Goal: Task Accomplishment & Management: Manage account settings

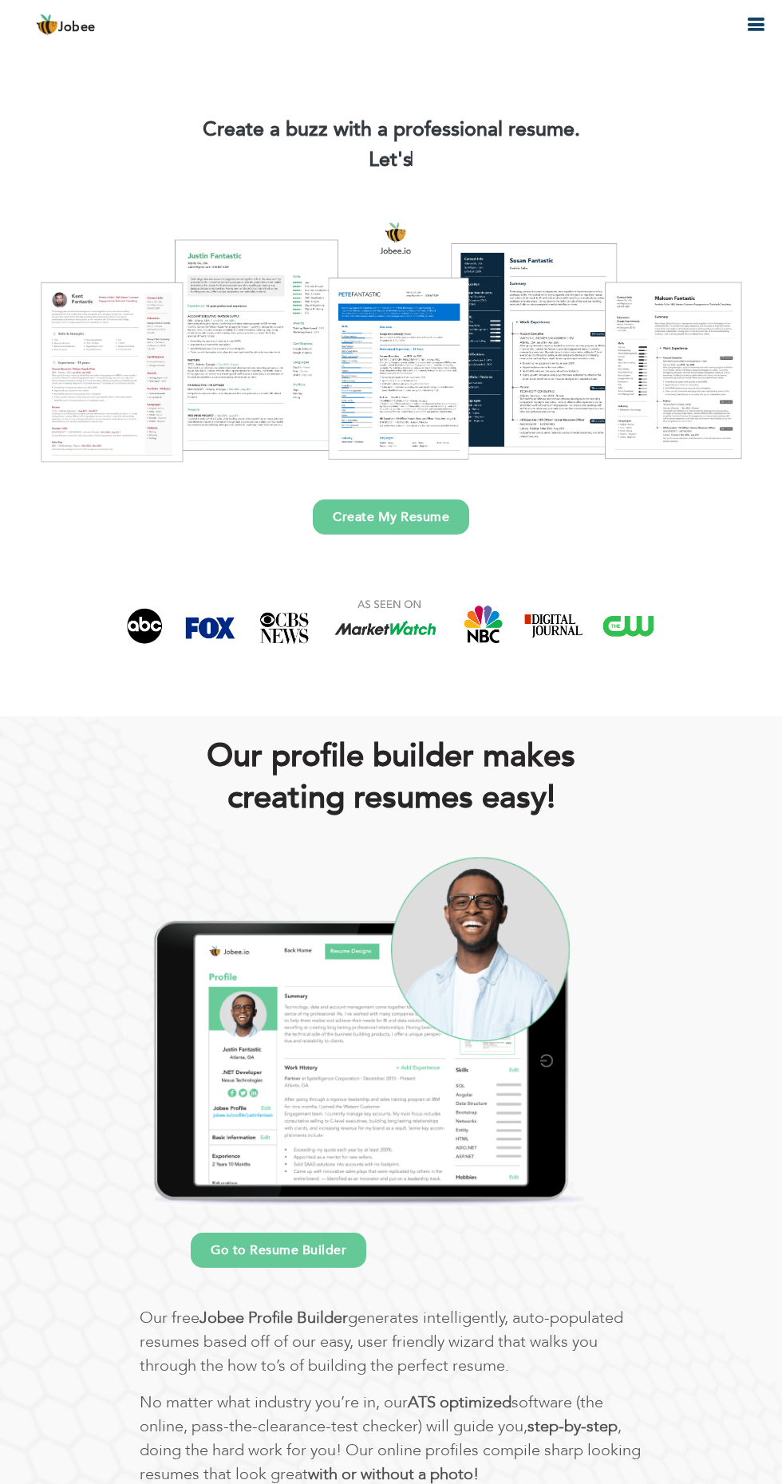
click at [749, 23] on icon "button" at bounding box center [755, 24] width 19 height 19
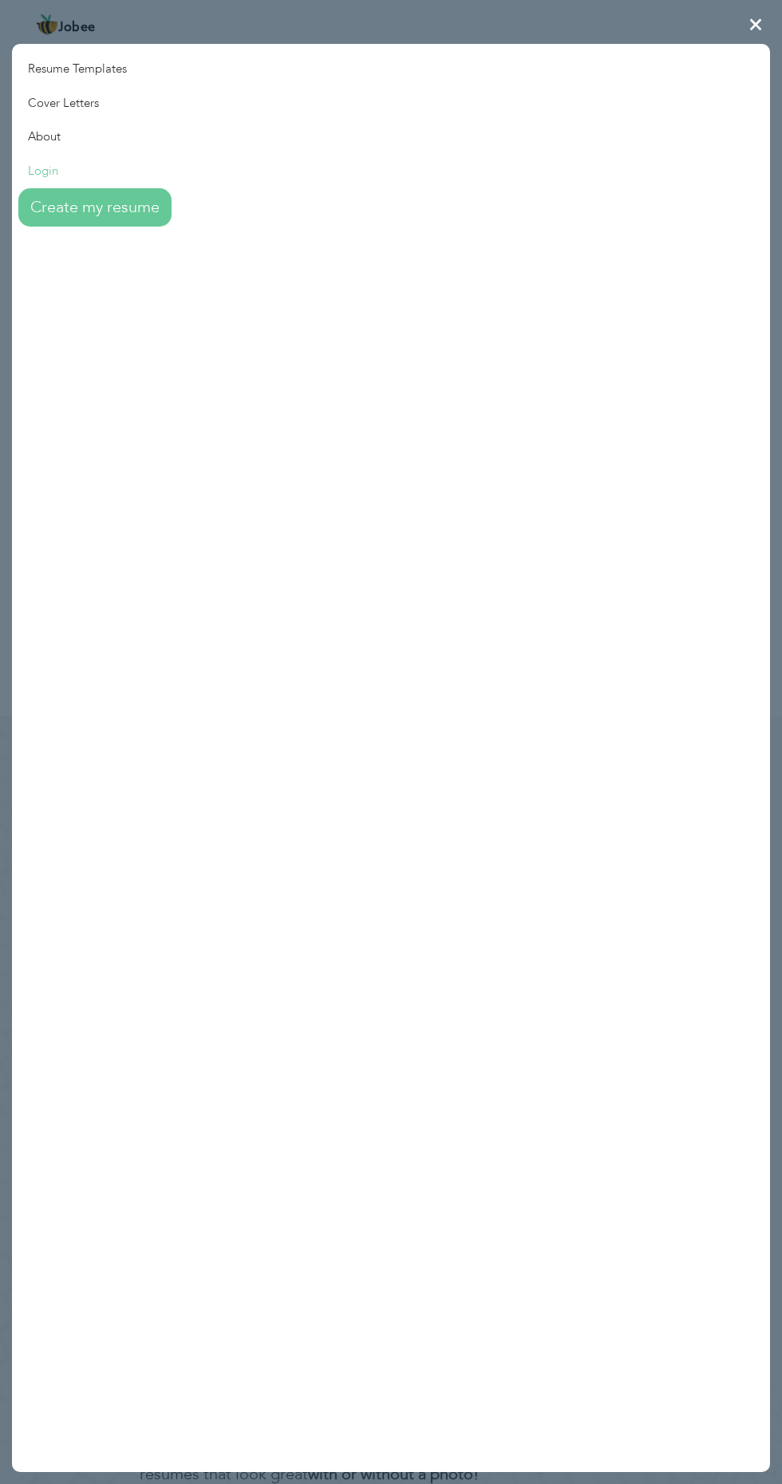
click at [24, 184] on link "Login" at bounding box center [92, 171] width 160 height 34
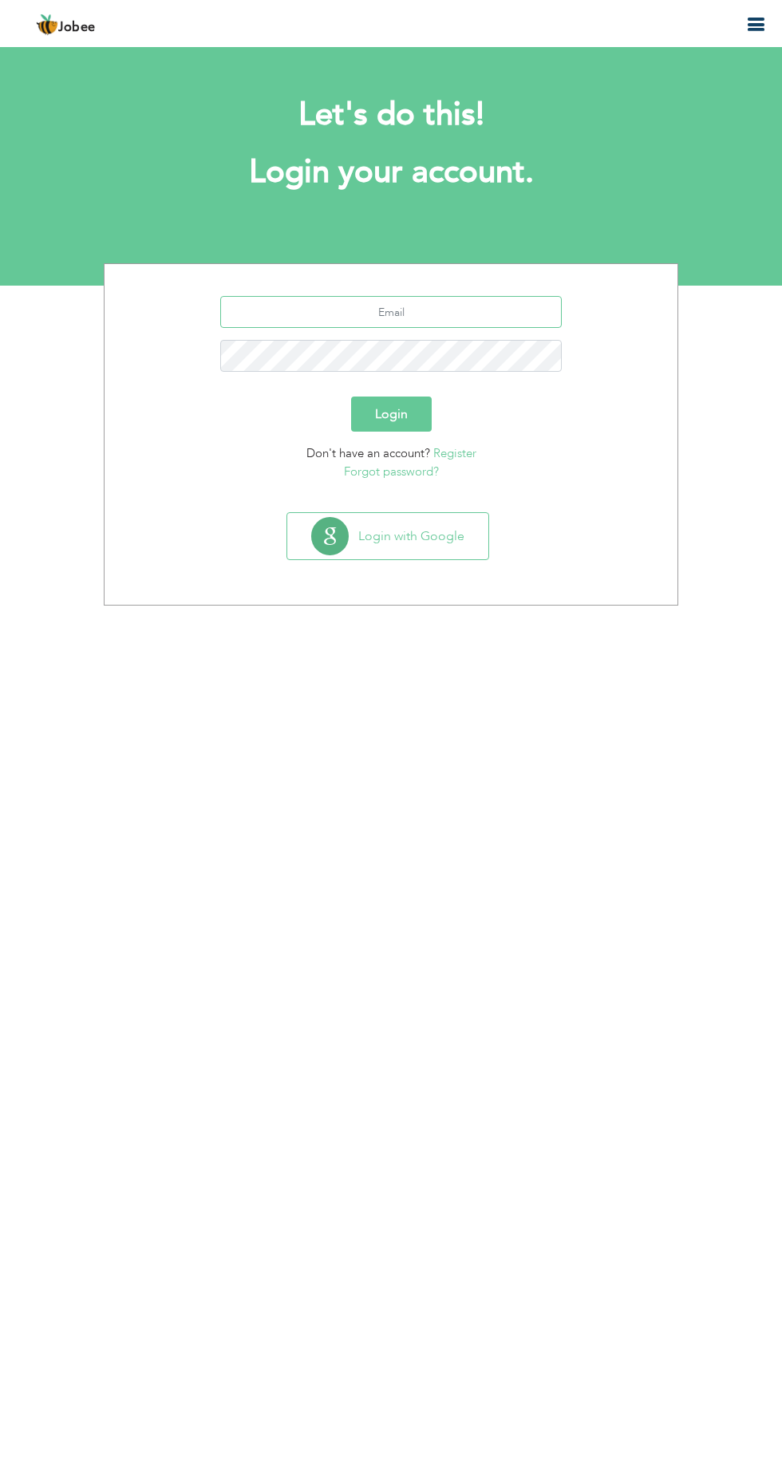
click at [378, 314] on input "text" at bounding box center [391, 312] width 342 height 32
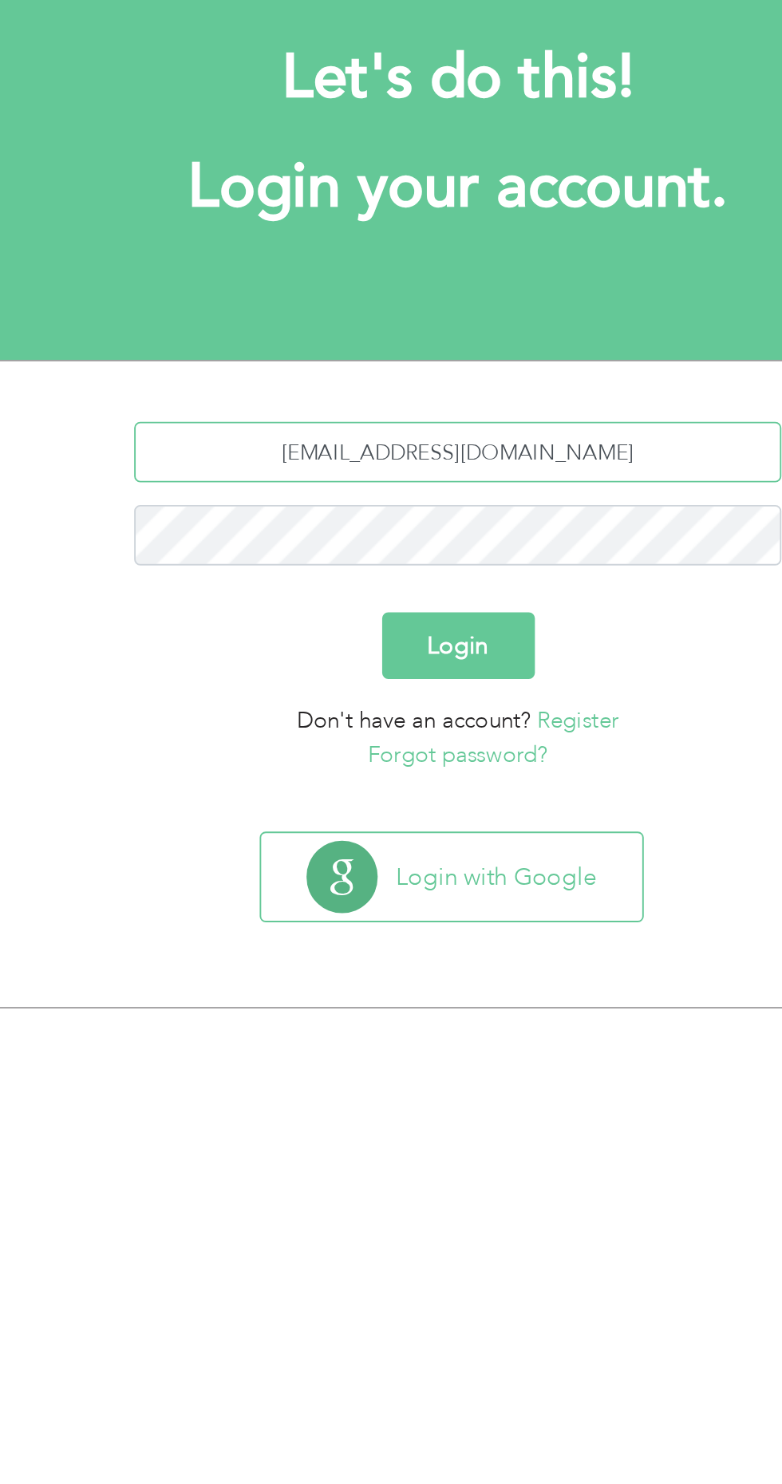
type input "m.engrbilalaslam@gmail.com"
click at [404, 415] on button "Login" at bounding box center [391, 414] width 81 height 35
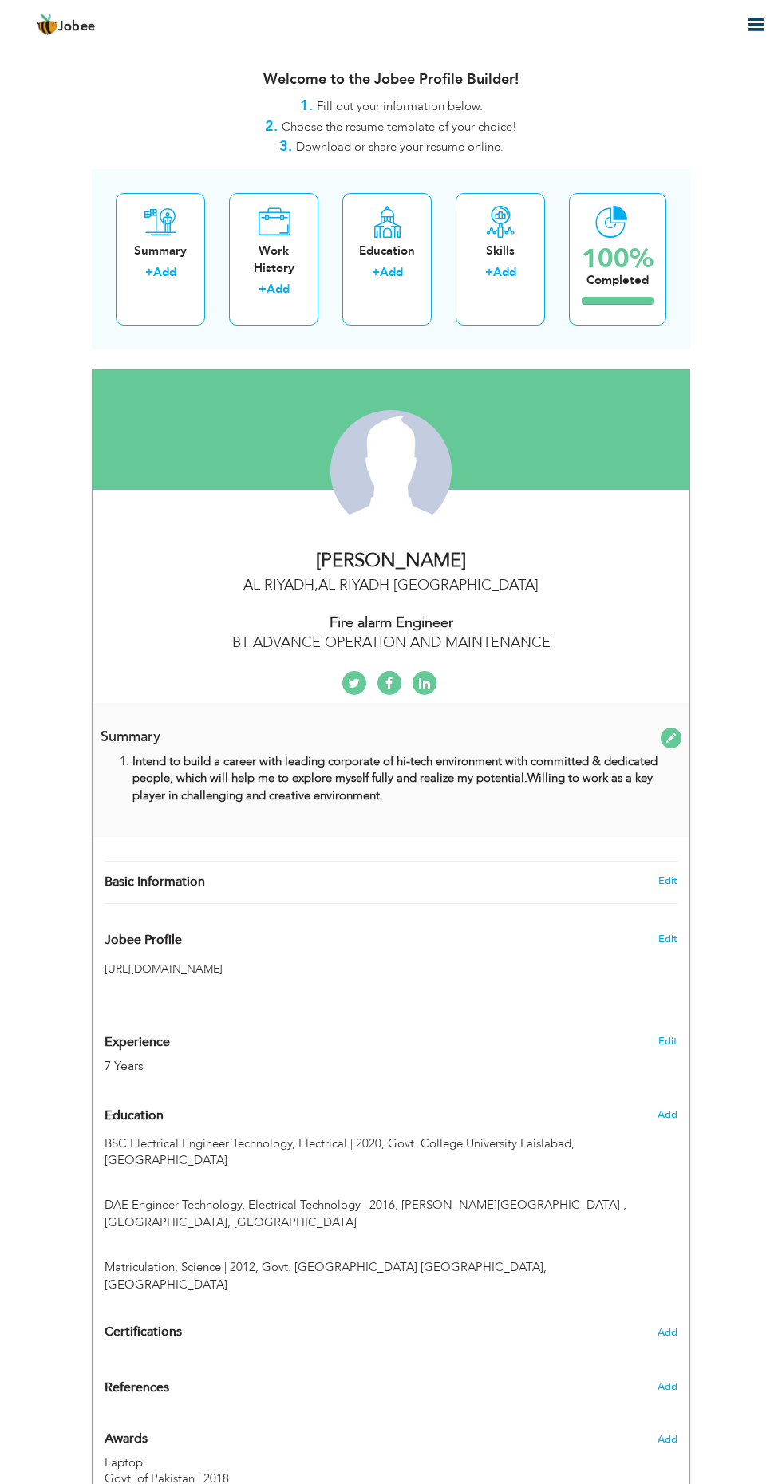
click at [753, 25] on icon "button" at bounding box center [755, 24] width 19 height 19
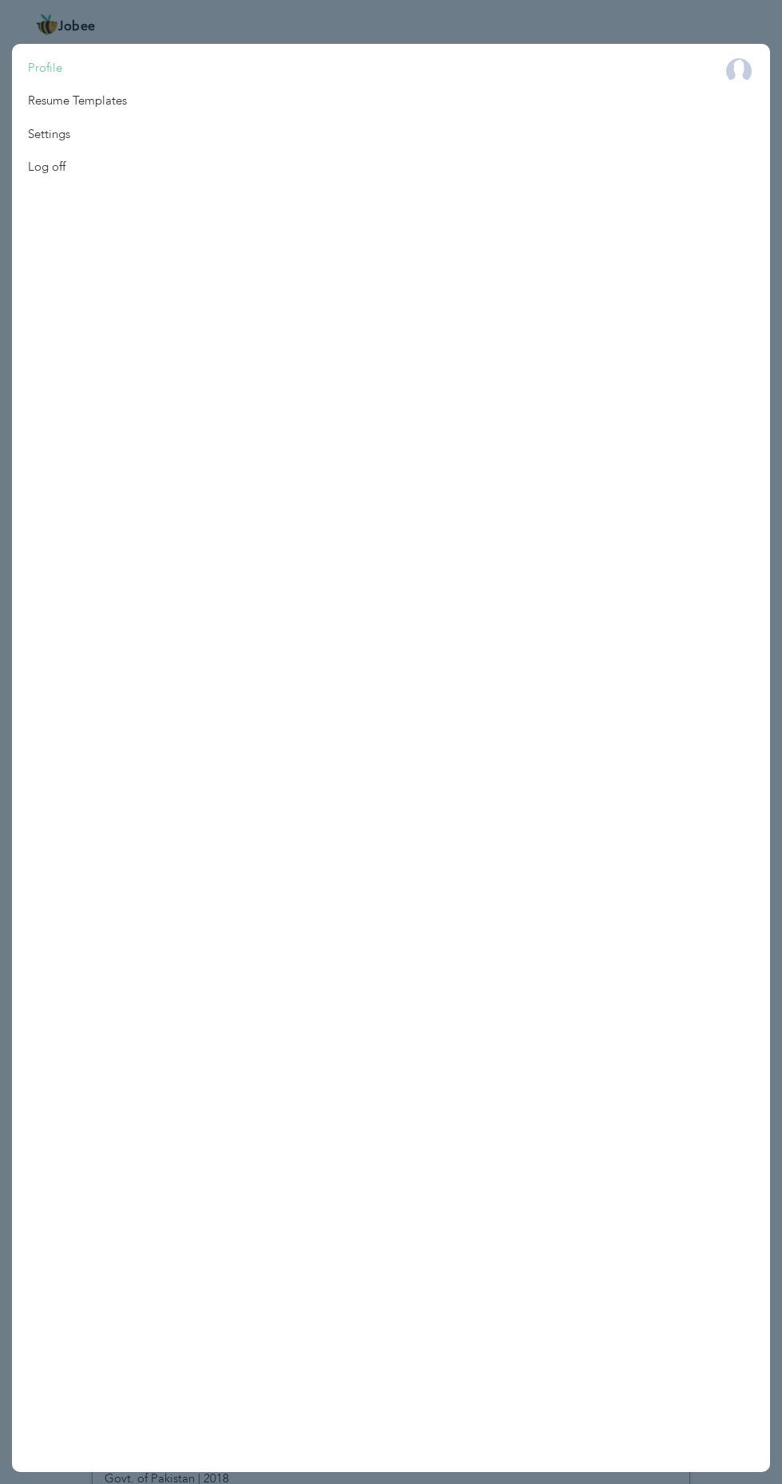
click at [30, 70] on link "Profile" at bounding box center [77, 68] width 131 height 33
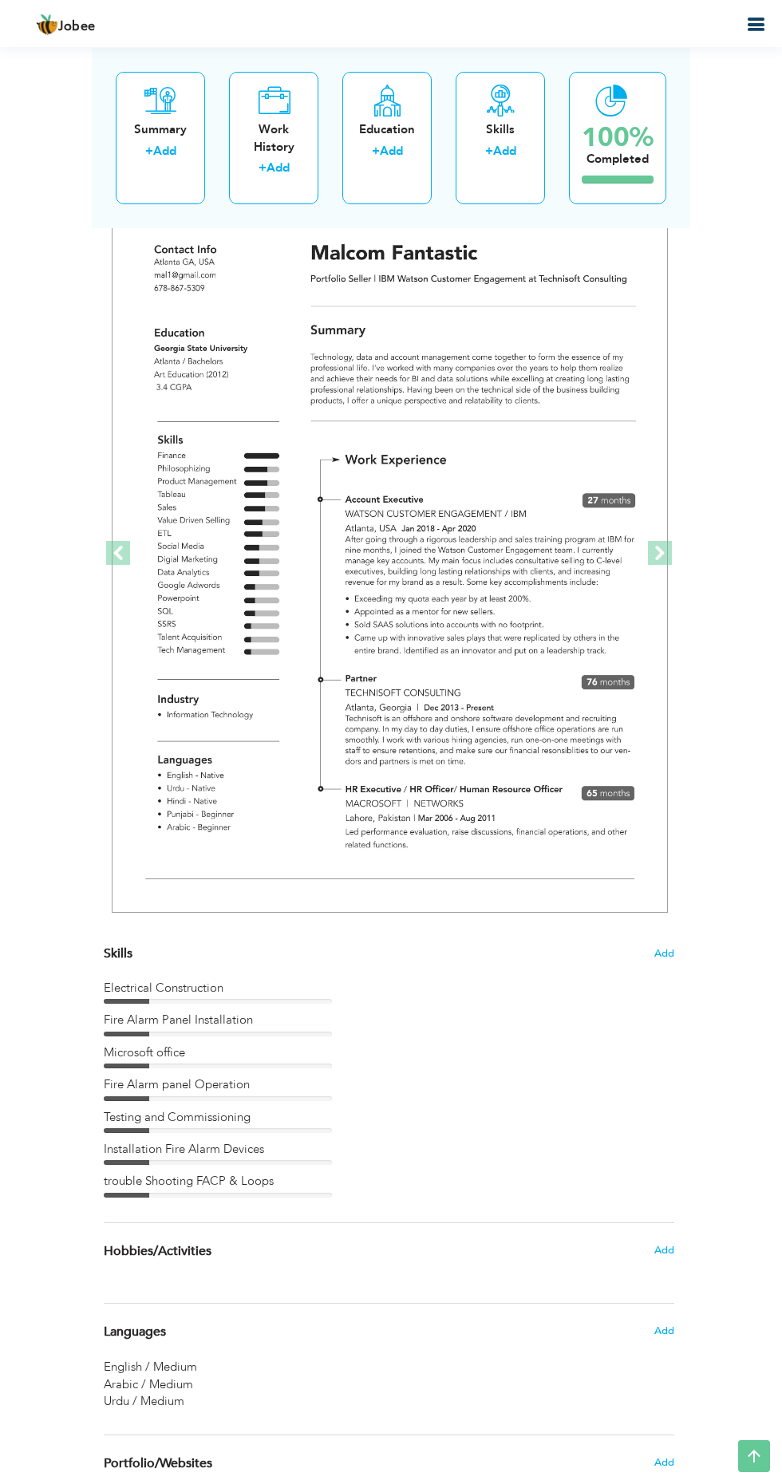
scroll to position [4989, 0]
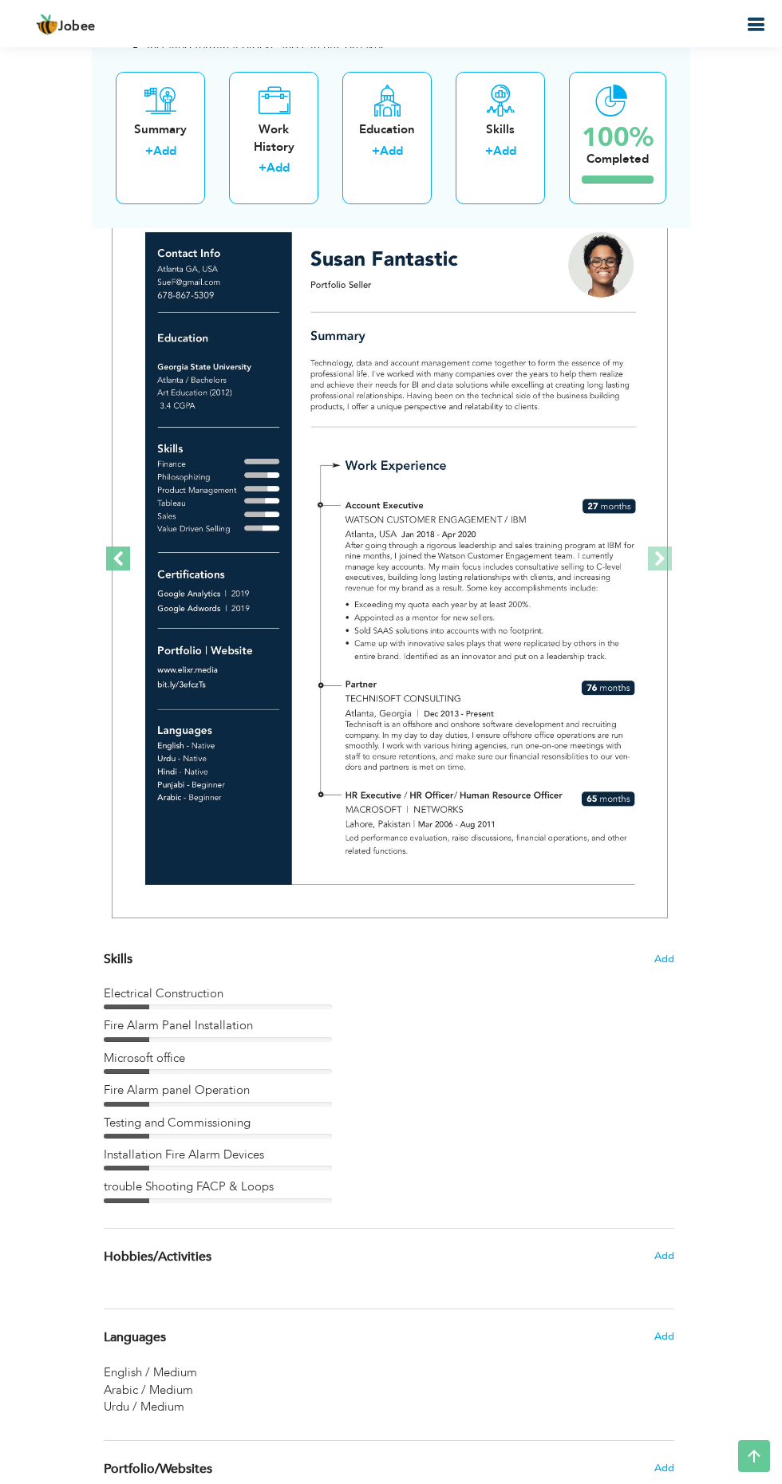
click at [114, 571] on link "Previous" at bounding box center [118, 558] width 29 height 735
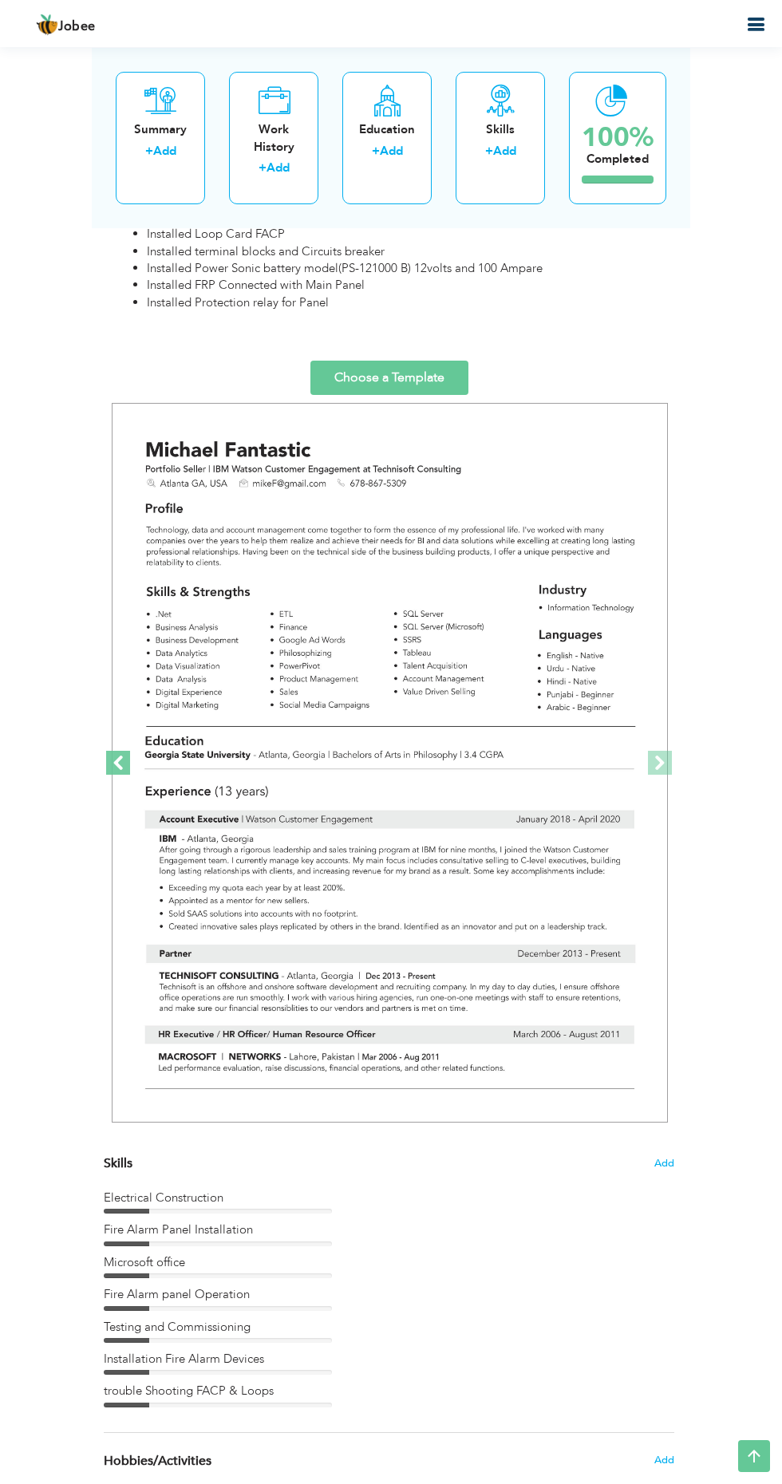
scroll to position [4784, 0]
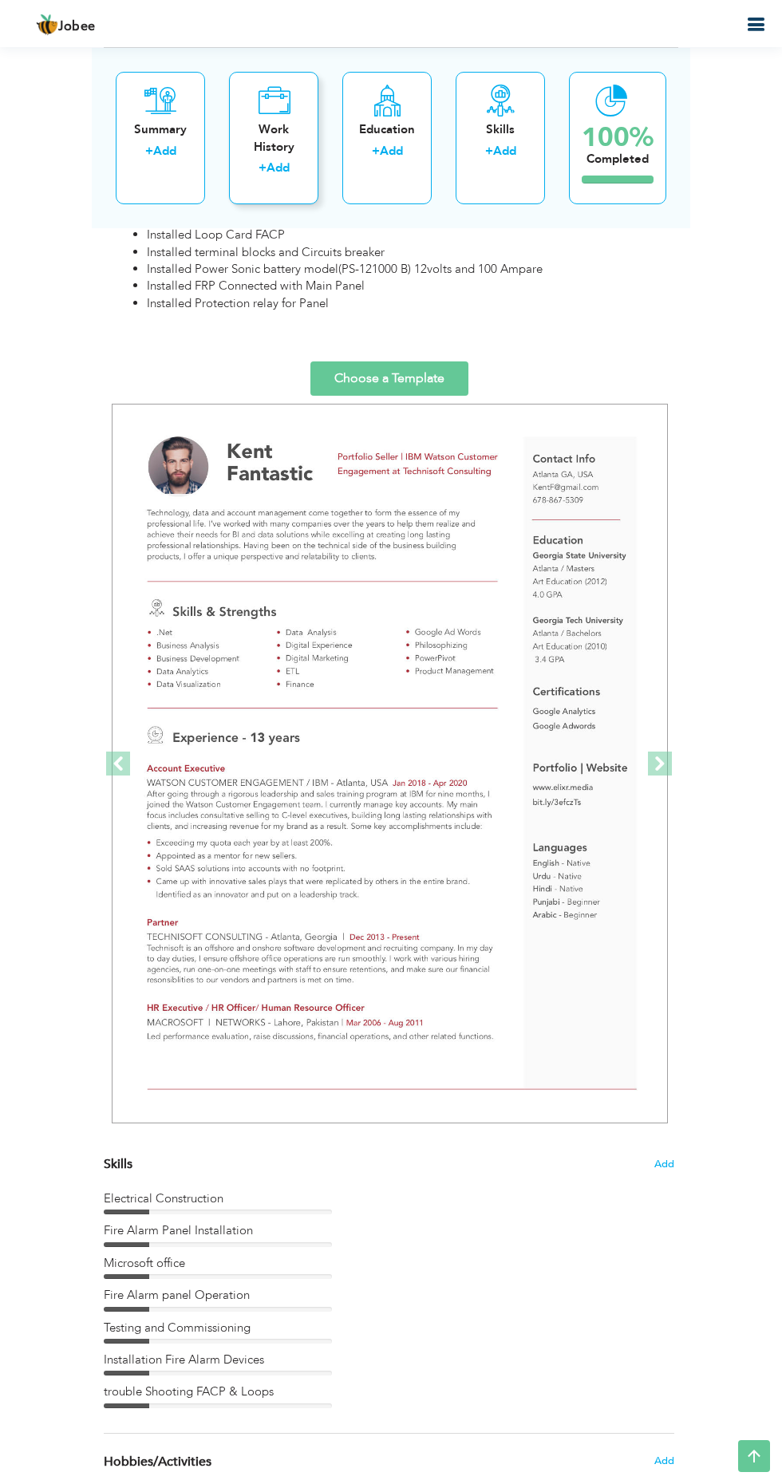
click at [232, 163] on div "Work History + Add" at bounding box center [273, 138] width 89 height 132
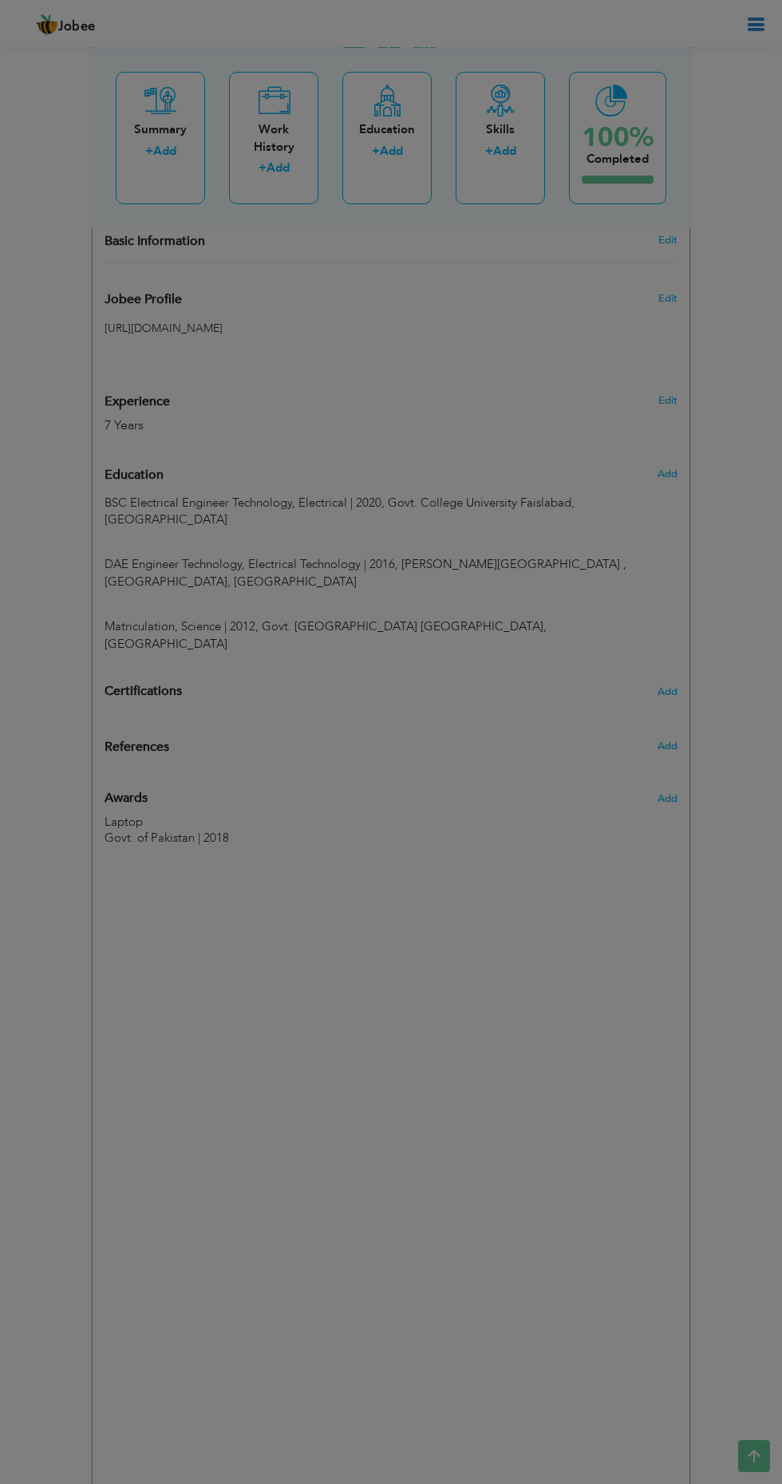
type input "[PERSON_NAME]"
type input "ASLAM"
type input "[PHONE_NUMBER]"
select select "number:191"
type input "AL RIYADH"
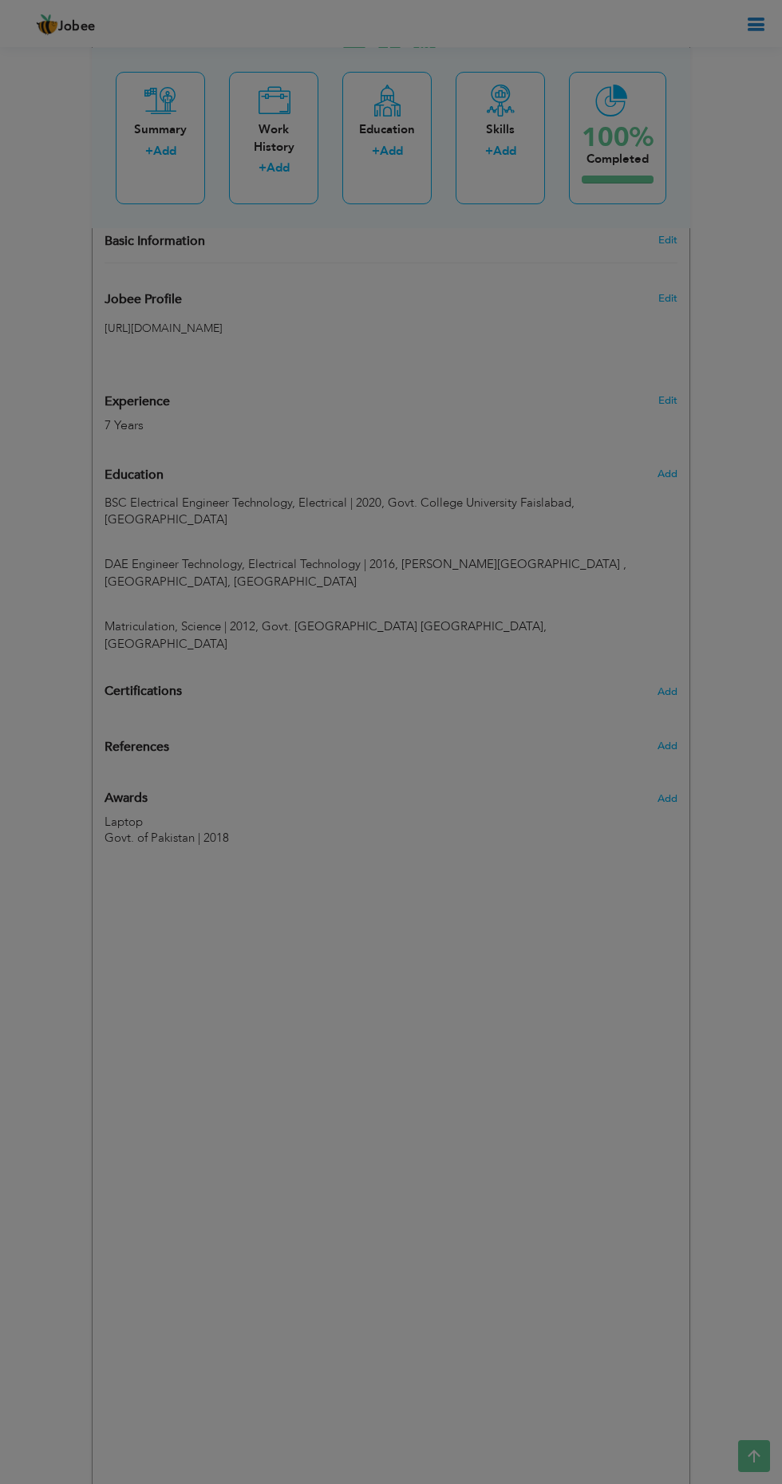
type input "AL RIYADH"
select select "number:9"
type input "BT ADVANCE OPERATION AND MAINTENANCE"
type input "Fire alarm Engineer"
click at [0, 0] on div "× Profile Contact Information * First Name [PERSON_NAME] * Last Name" at bounding box center [0, 0] width 0 height 0
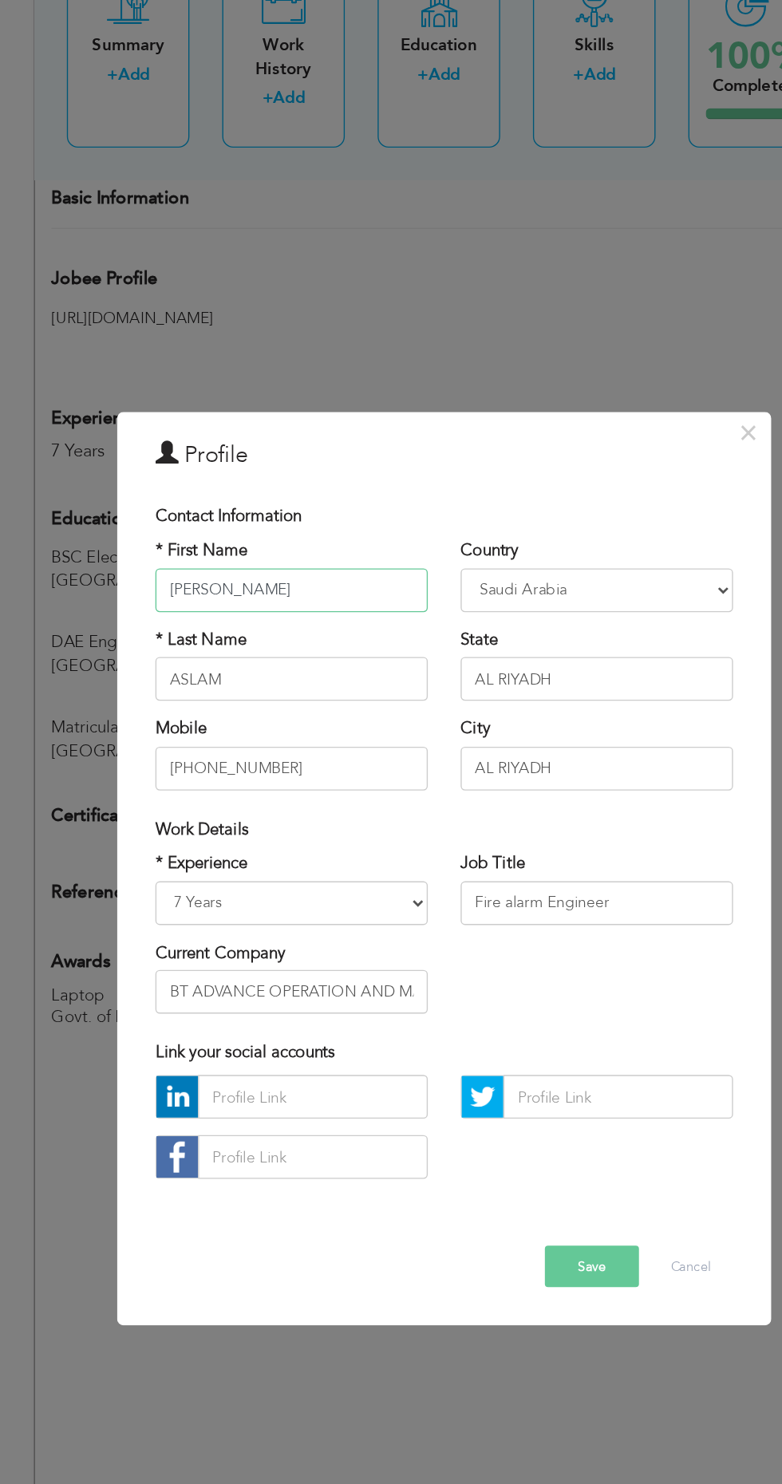
scroll to position [641, 0]
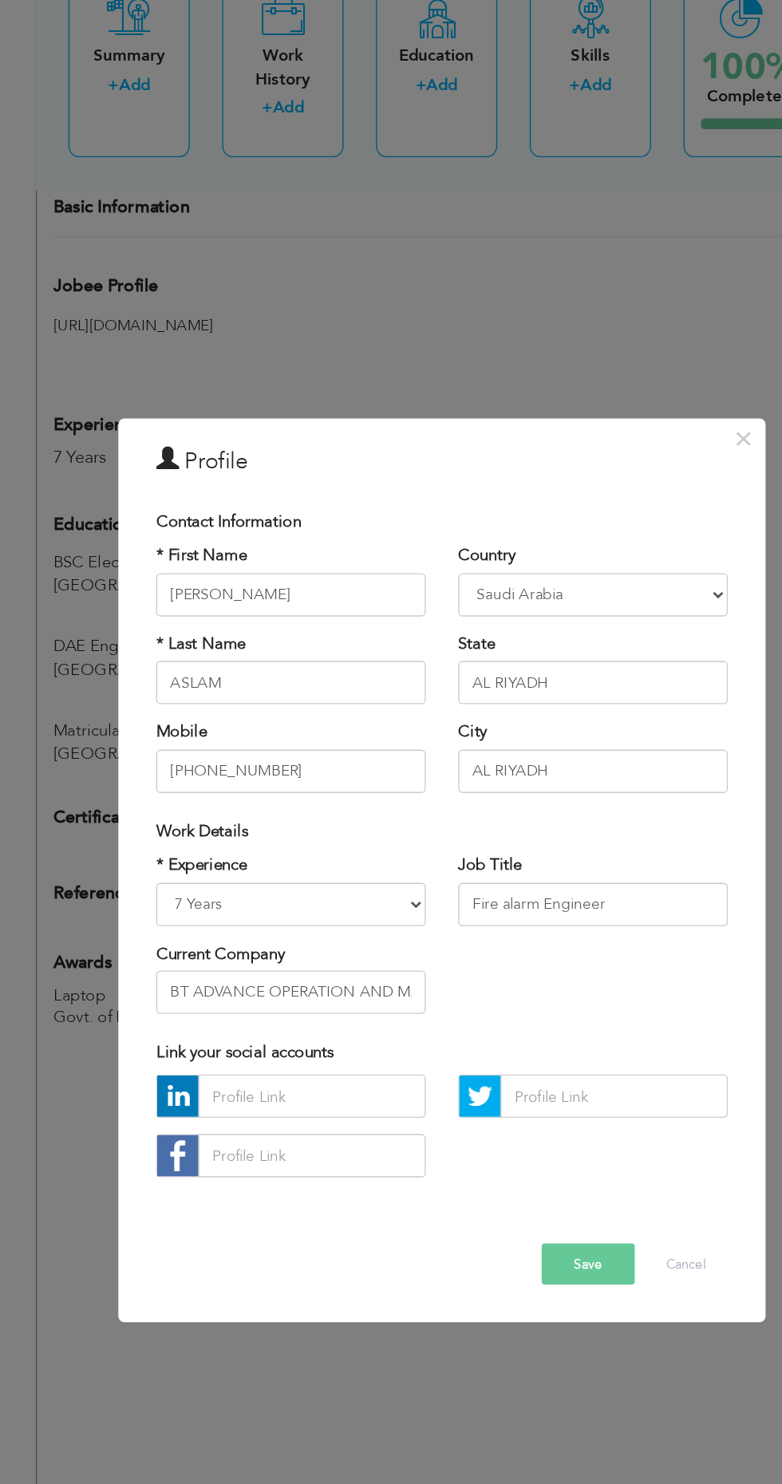
click at [500, 1021] on button "Save" at bounding box center [498, 1021] width 69 height 30
